Goal: Connect with others: Connect with others

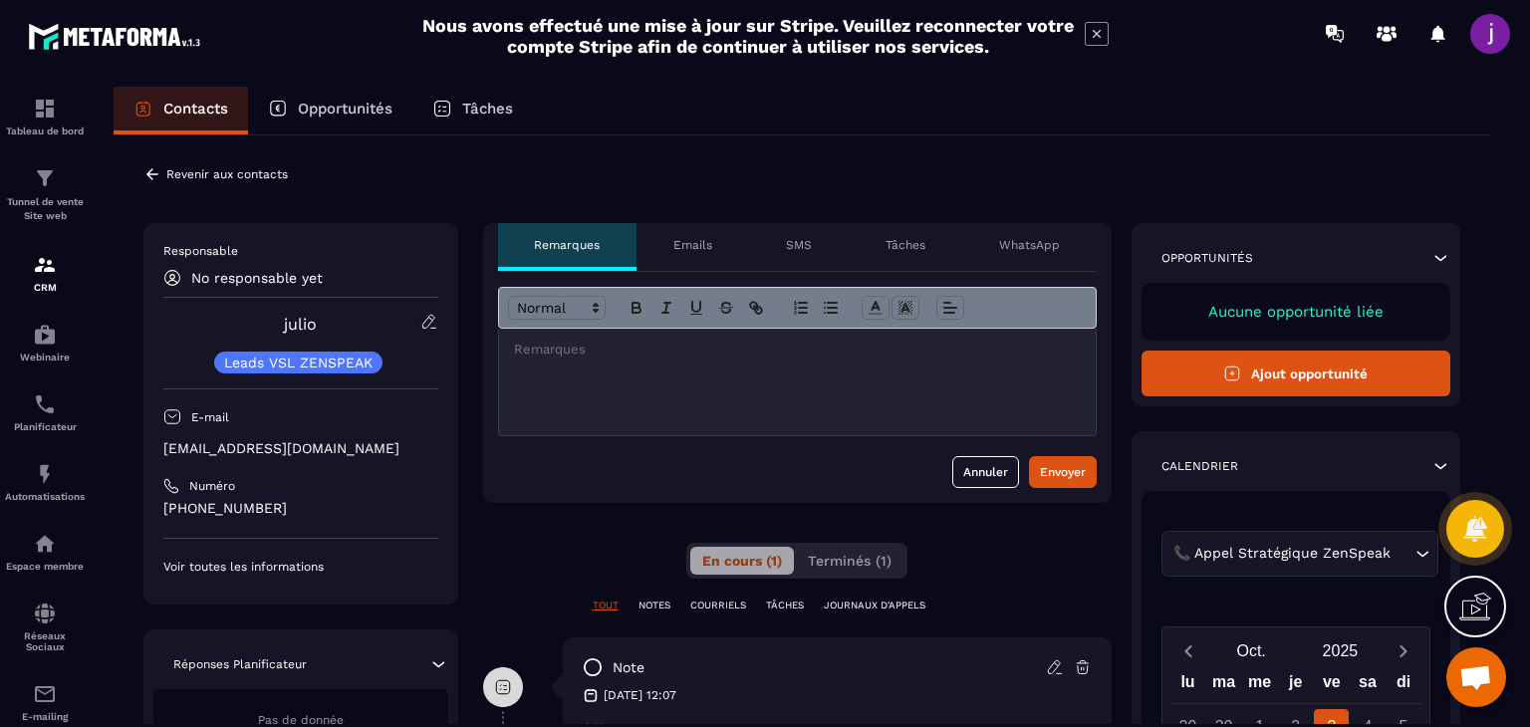
click at [154, 173] on icon at bounding box center [152, 173] width 12 height 11
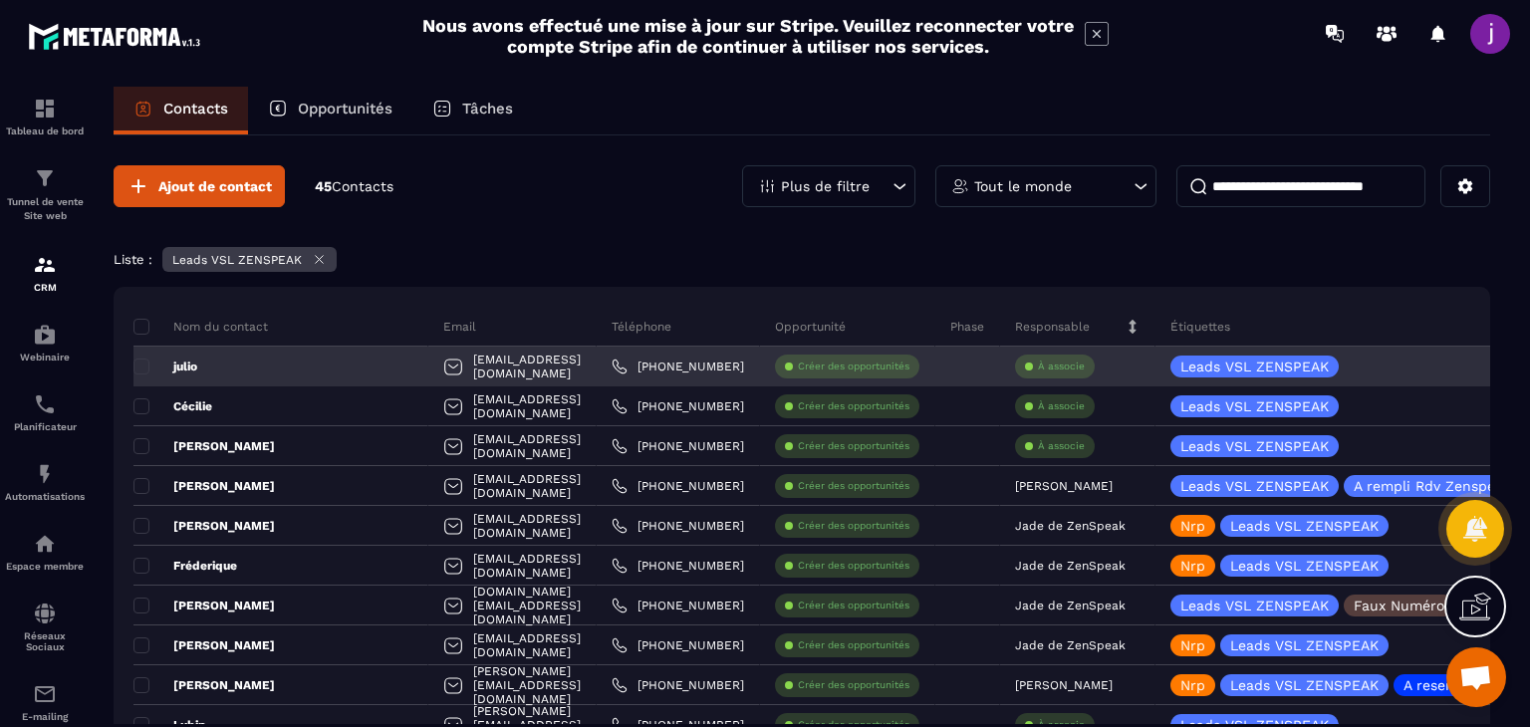
click at [1038, 363] on p "À associe" at bounding box center [1061, 367] width 47 height 14
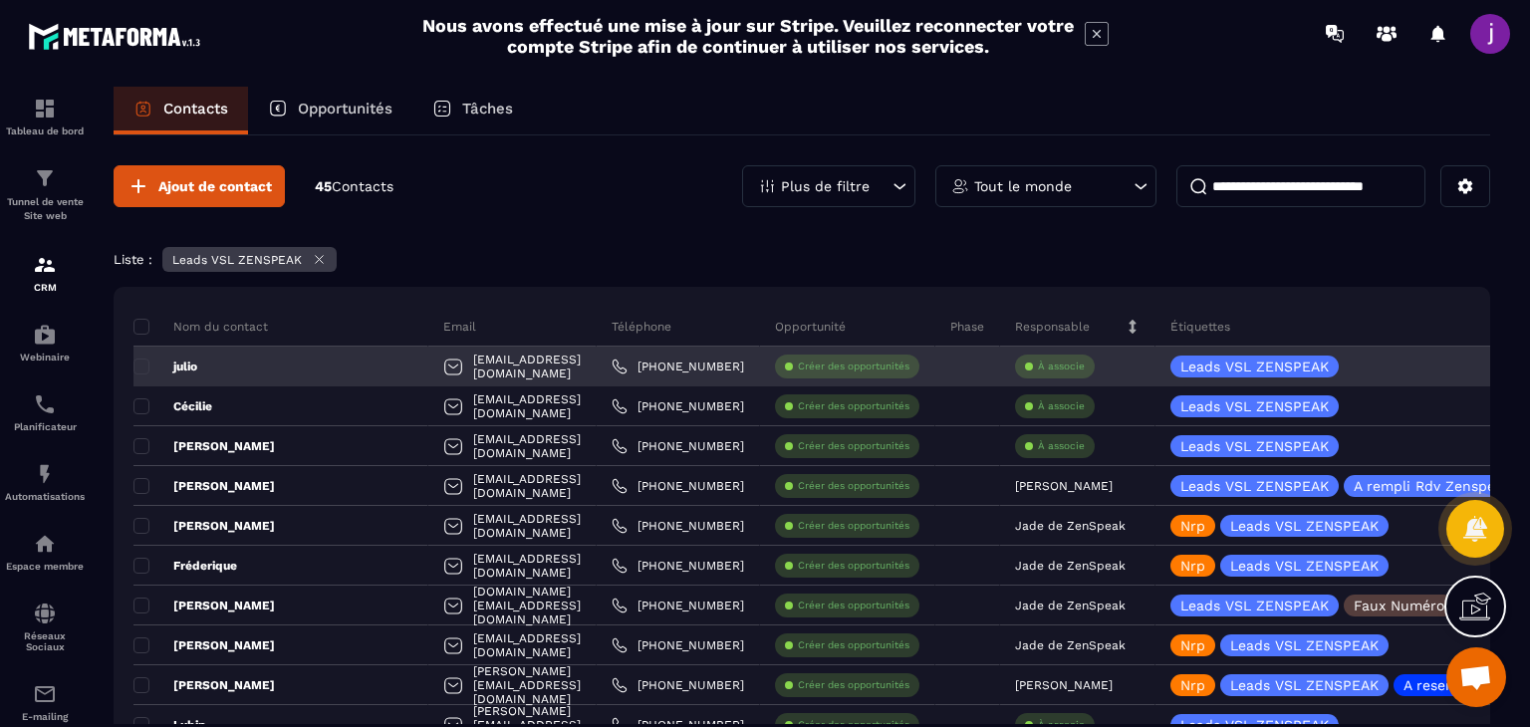
click at [1050, 370] on p "À associe" at bounding box center [1061, 367] width 47 height 14
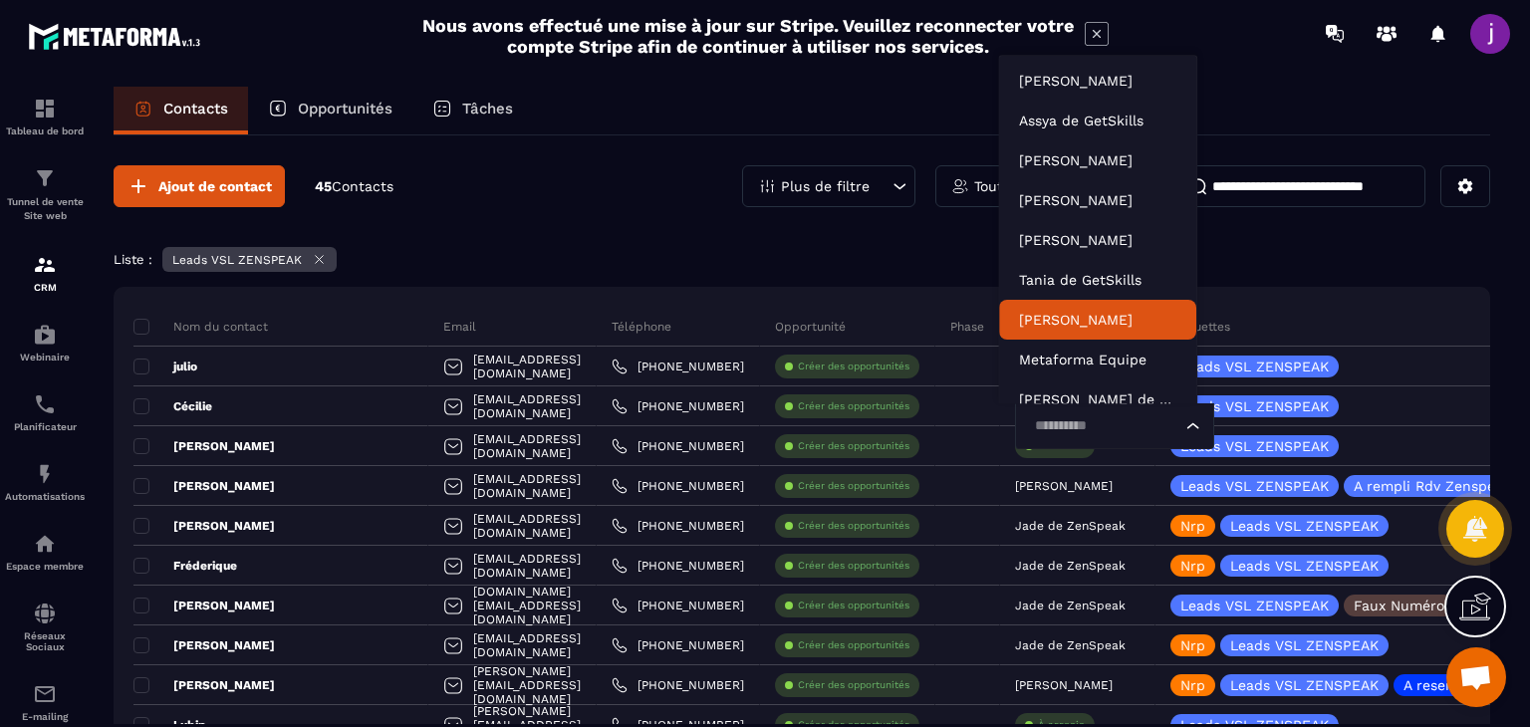
scroll to position [15, 0]
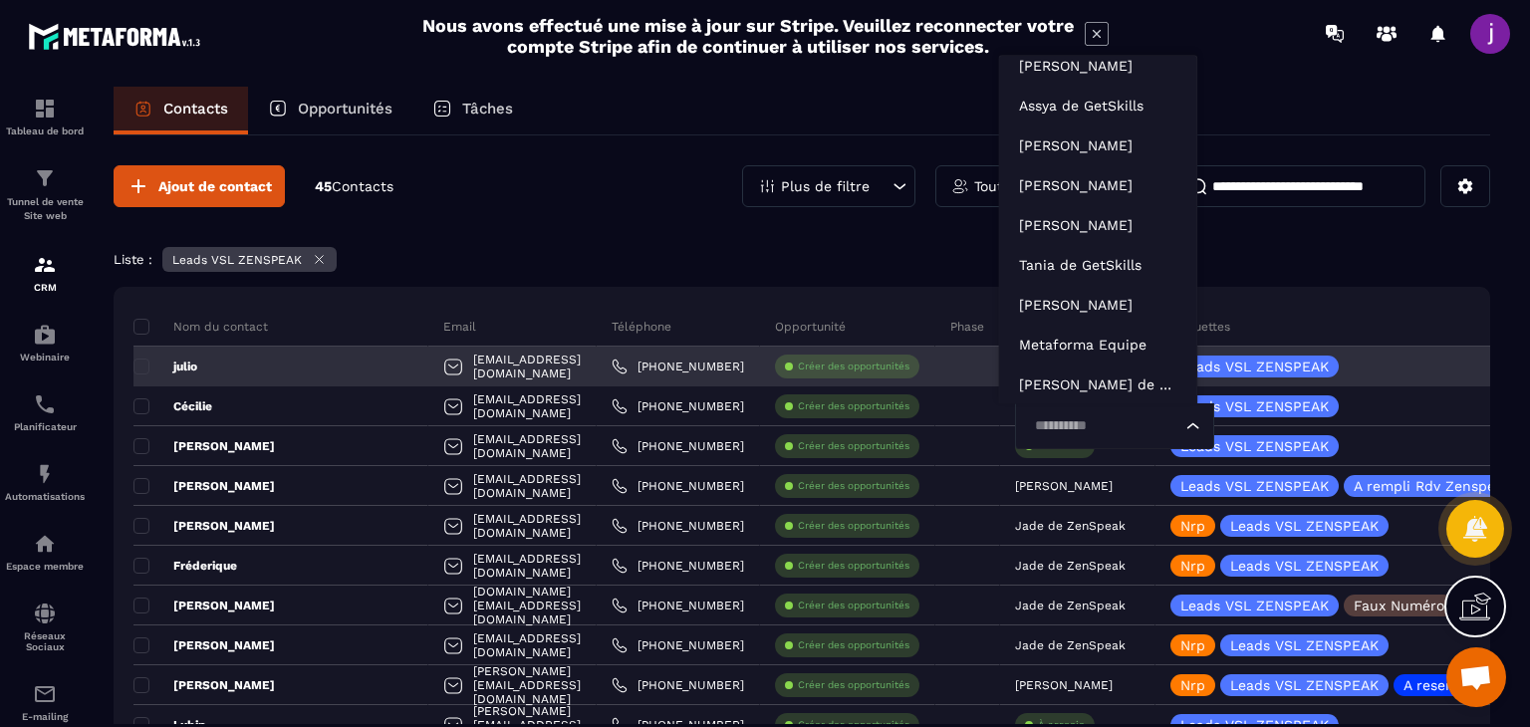
click at [1064, 423] on input "Search for option" at bounding box center [1104, 426] width 153 height 22
type input "****"
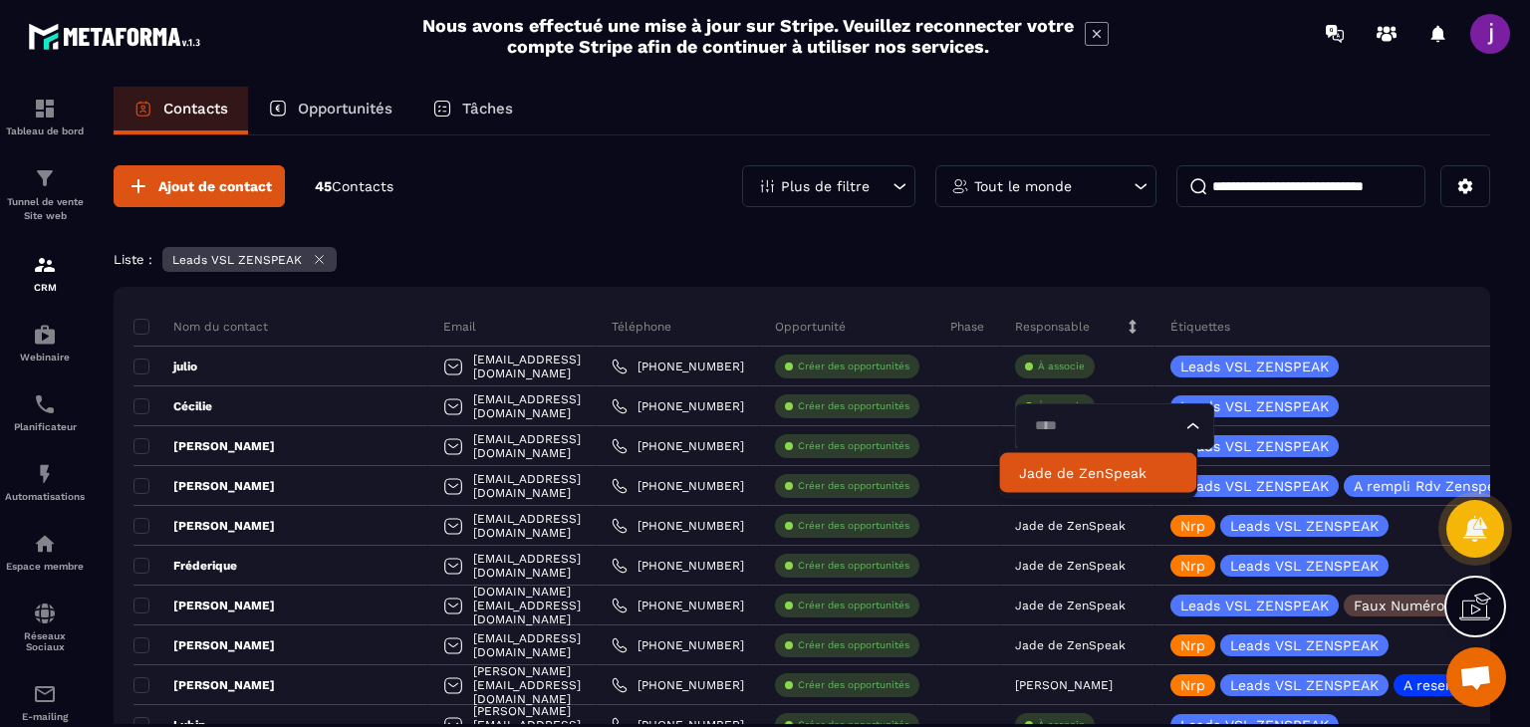
click at [1067, 465] on p "Jade de ZenSpeak" at bounding box center [1097, 473] width 157 height 20
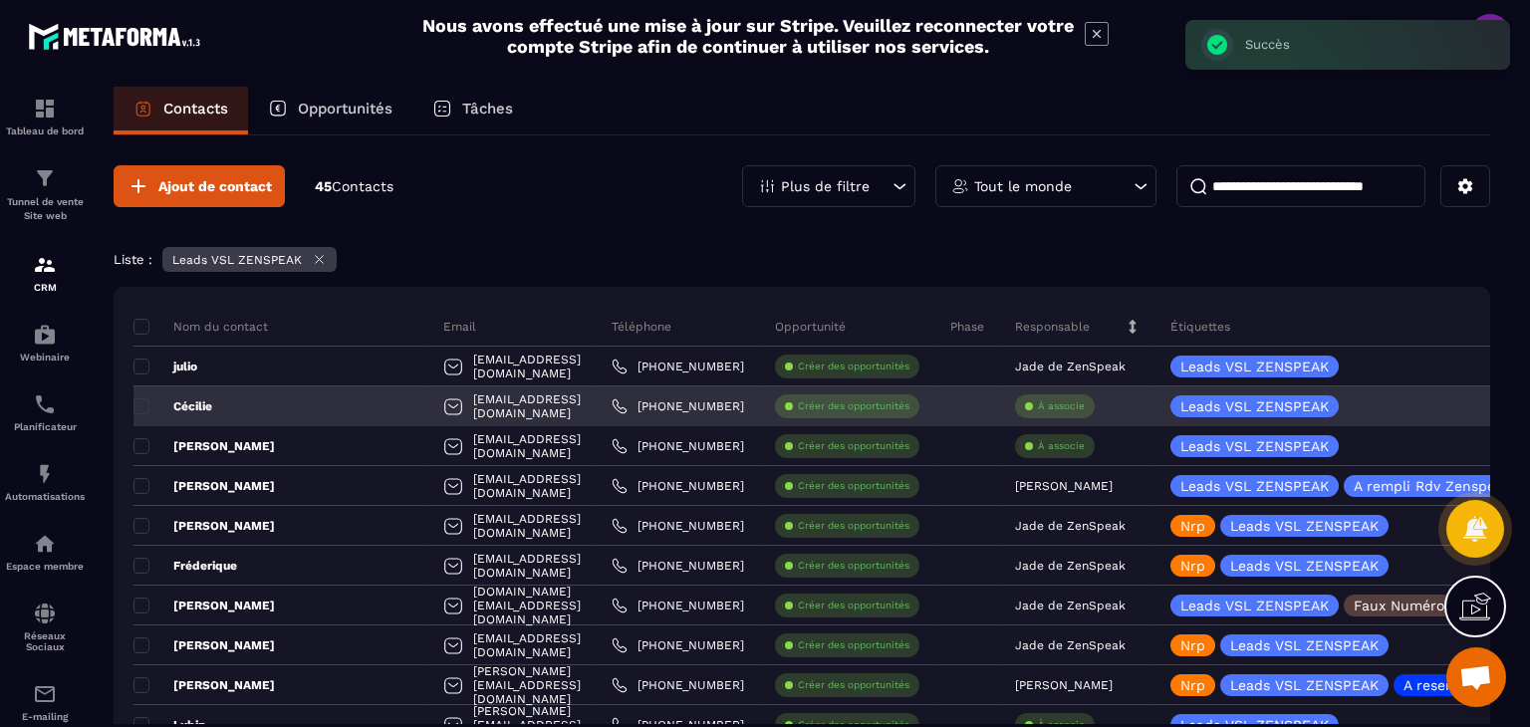
click at [245, 408] on div "Cécilie" at bounding box center [280, 407] width 295 height 40
